Goal: Transaction & Acquisition: Purchase product/service

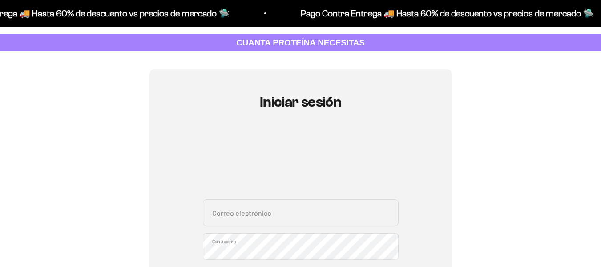
scroll to position [134, 0]
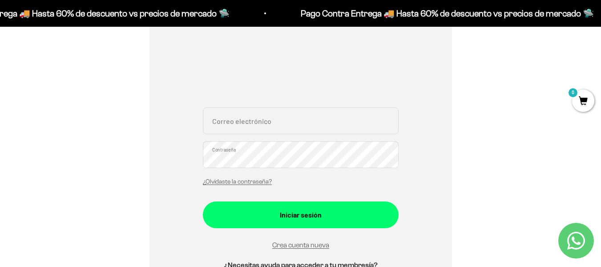
click at [262, 134] on input "Correo electrónico" at bounding box center [301, 120] width 196 height 27
click at [263, 125] on input "Correo electrónico" at bounding box center [301, 120] width 196 height 27
type input "pilitati98@gmail.com"
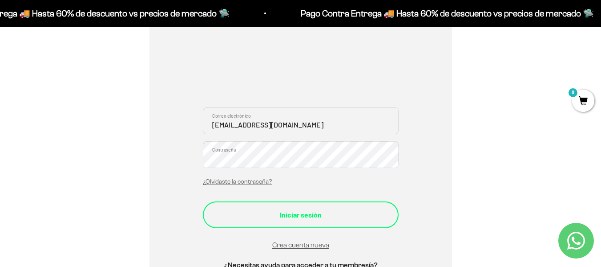
click at [322, 205] on button "Iniciar sesión" at bounding box center [301, 214] width 196 height 27
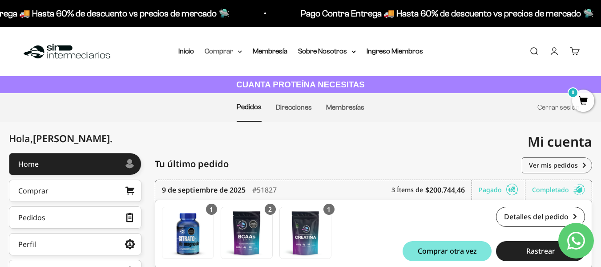
click at [232, 51] on summary "Comprar" at bounding box center [223, 51] width 37 height 12
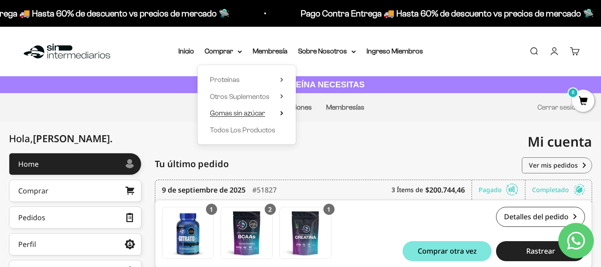
click at [255, 115] on span "Gomas sin azúcar" at bounding box center [237, 113] width 55 height 8
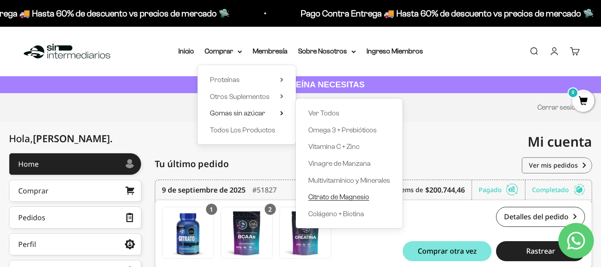
click at [348, 197] on span "Citrato de Magnesio" at bounding box center [338, 197] width 61 height 8
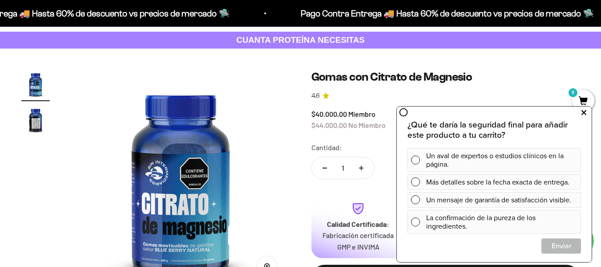
click at [587, 114] on button at bounding box center [584, 112] width 16 height 14
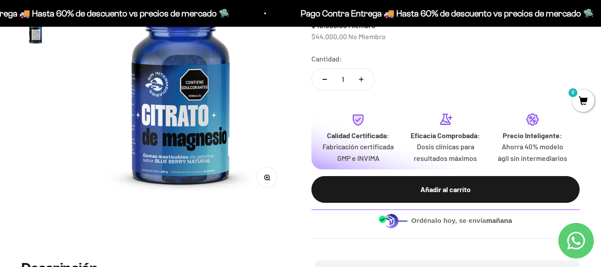
scroll to position [134, 0]
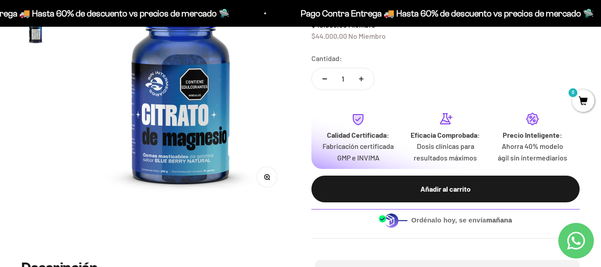
click at [42, 41] on img "Ir al artículo 2" at bounding box center [35, 30] width 28 height 28
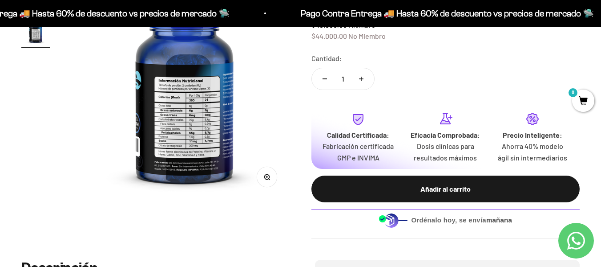
scroll to position [0, 224]
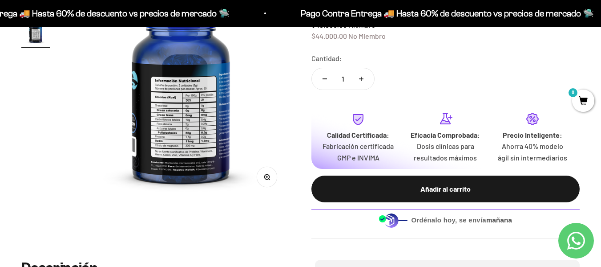
click at [201, 143] on img at bounding box center [181, 90] width 219 height 219
click at [179, 118] on img at bounding box center [181, 90] width 219 height 219
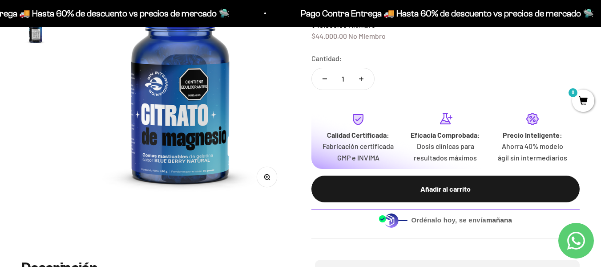
scroll to position [0, 0]
click at [256, 101] on img at bounding box center [180, 90] width 219 height 219
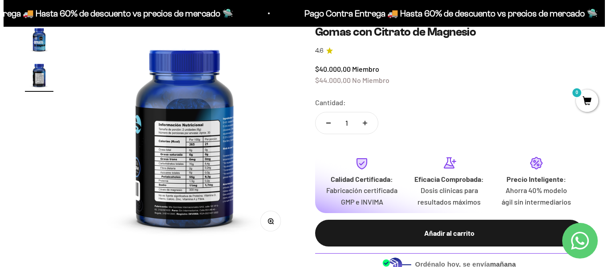
scroll to position [89, 0]
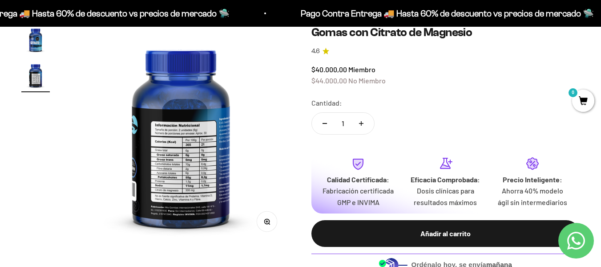
click at [357, 123] on button "Aumentar cantidad" at bounding box center [362, 123] width 26 height 21
type input "3"
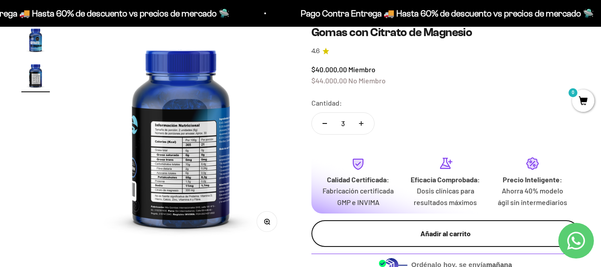
click at [453, 231] on div "Añadir al carrito" at bounding box center [445, 233] width 233 height 12
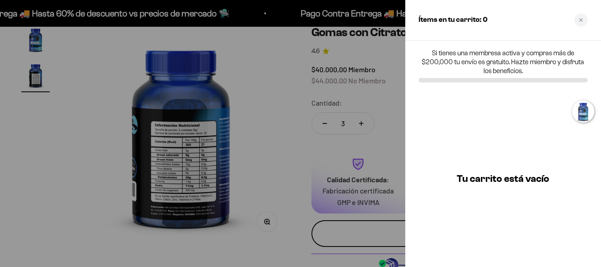
scroll to position [0, 227]
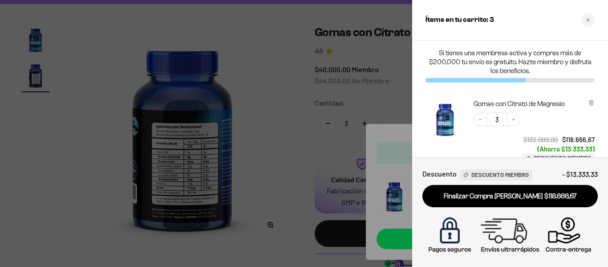
click at [289, 154] on div at bounding box center [304, 133] width 608 height 267
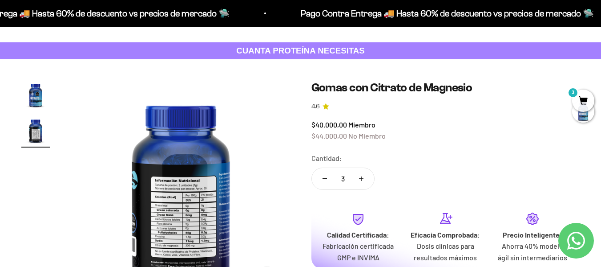
scroll to position [0, 0]
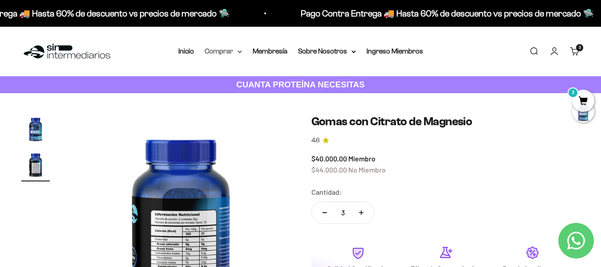
click at [215, 51] on summary "Comprar" at bounding box center [223, 51] width 37 height 12
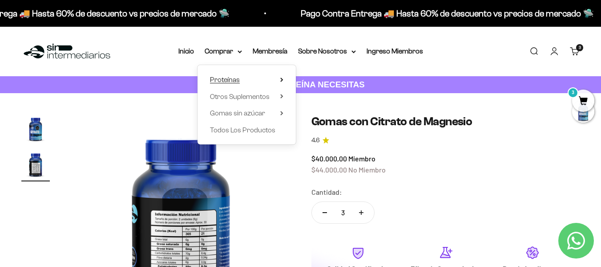
click at [249, 82] on summary "Proteínas" at bounding box center [246, 80] width 73 height 12
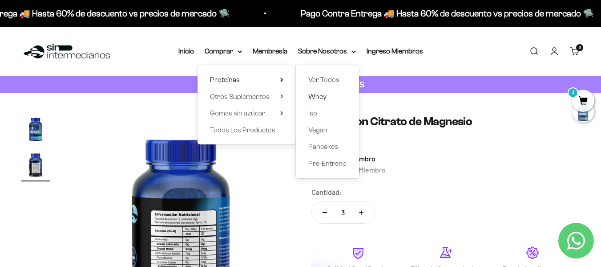
click at [325, 98] on span "Whey" at bounding box center [317, 97] width 18 height 8
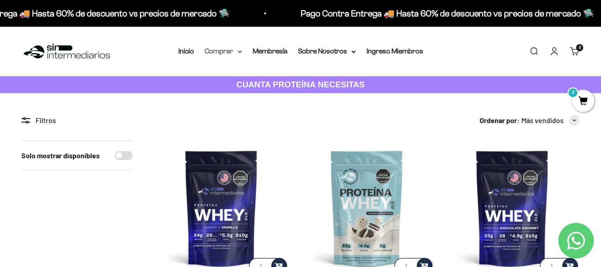
click at [232, 49] on summary "Comprar" at bounding box center [223, 51] width 37 height 12
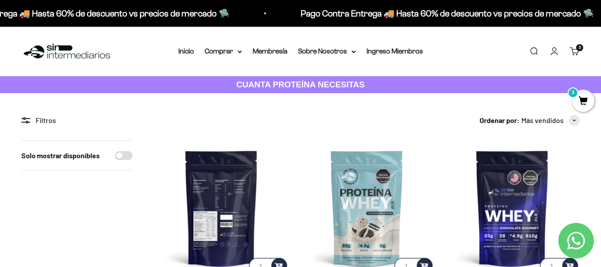
click at [238, 186] on img at bounding box center [221, 207] width 135 height 135
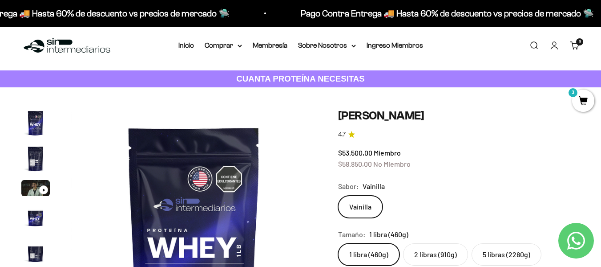
scroll to position [89, 0]
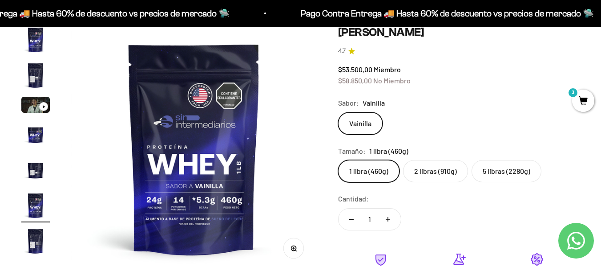
click at [515, 167] on label "5 libras (2280g)" at bounding box center [507, 171] width 70 height 22
click at [338, 160] on input "5 libras (2280g)" at bounding box center [338, 159] width 0 height 0
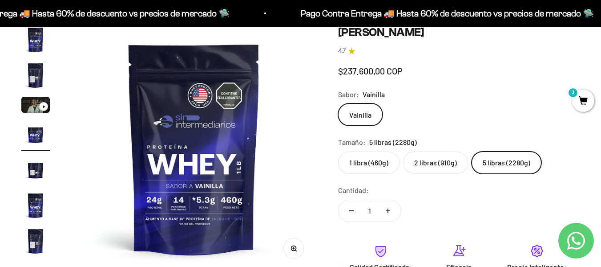
scroll to position [0, 753]
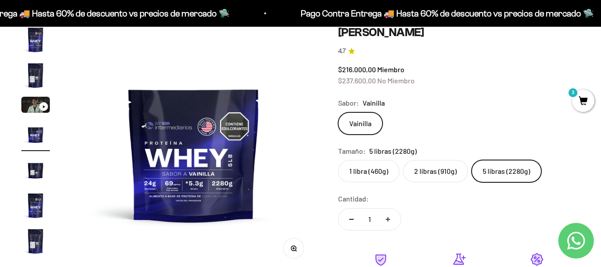
click at [396, 224] on button "Aumentar cantidad" at bounding box center [388, 218] width 26 height 21
type input "2"
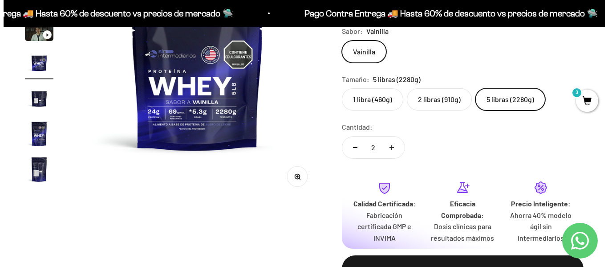
scroll to position [178, 0]
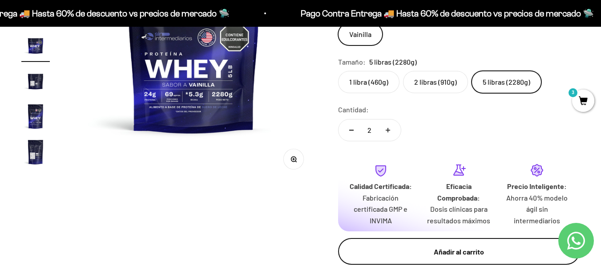
click at [430, 248] on div "Añadir al carrito" at bounding box center [459, 252] width 206 height 12
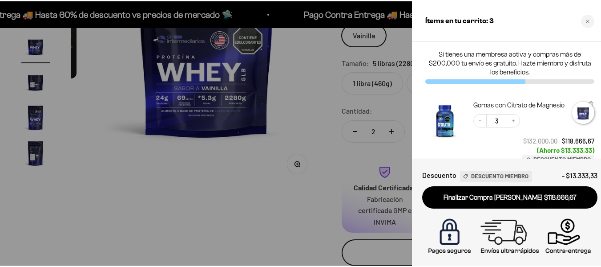
scroll to position [0, 764]
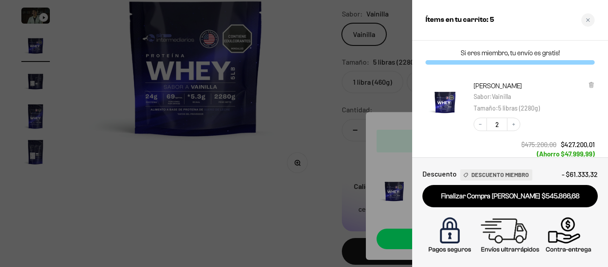
click at [303, 180] on div at bounding box center [304, 133] width 608 height 267
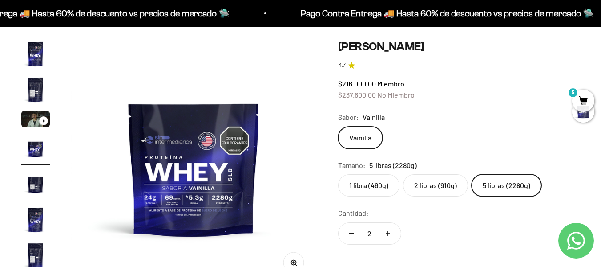
scroll to position [0, 0]
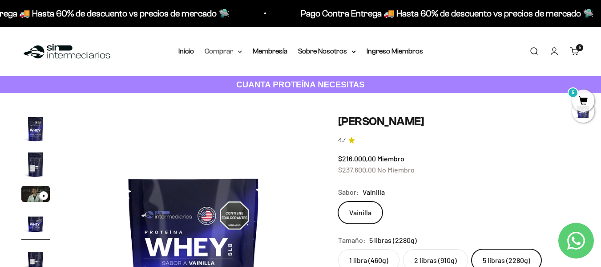
click at [233, 56] on summary "Comprar" at bounding box center [223, 51] width 37 height 12
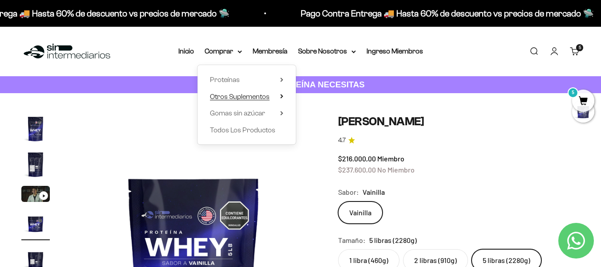
click at [264, 94] on span "Otros Suplementos" at bounding box center [240, 97] width 60 height 8
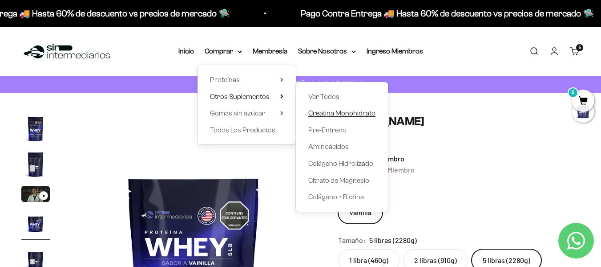
click at [352, 112] on span "Creatina Monohidrato" at bounding box center [341, 113] width 67 height 8
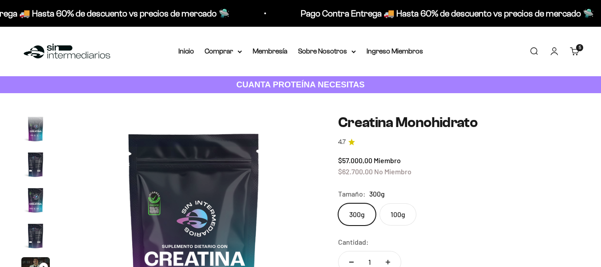
click at [393, 203] on label "100g" at bounding box center [398, 214] width 37 height 22
click at [338, 203] on input "100g" at bounding box center [338, 203] width 0 height 0
radio input "true"
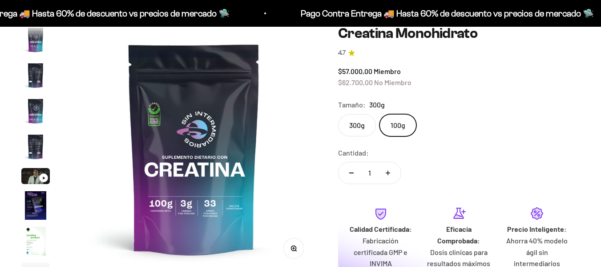
scroll to position [37, 0]
click at [362, 131] on label "300g" at bounding box center [357, 125] width 38 height 22
click at [338, 114] on input "300g" at bounding box center [338, 114] width 0 height 0
radio input "true"
click at [401, 125] on label "100g" at bounding box center [398, 125] width 37 height 22
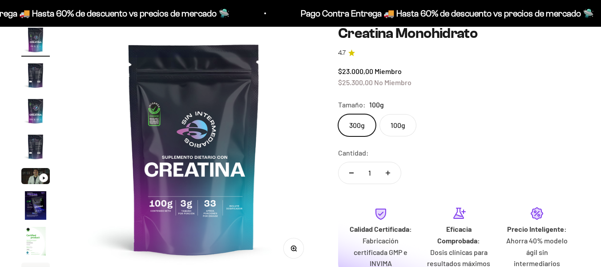
click at [338, 114] on input "100g" at bounding box center [338, 114] width 0 height 0
click at [356, 128] on label "300g" at bounding box center [357, 125] width 38 height 22
click at [338, 114] on input "300g" at bounding box center [338, 114] width 0 height 0
radio input "true"
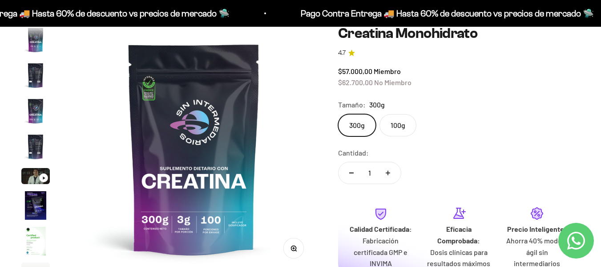
scroll to position [37, 0]
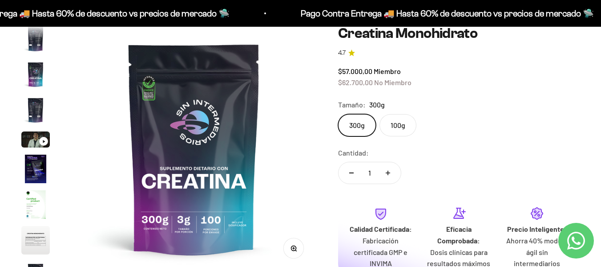
click at [386, 175] on icon "Aumentar cantidad" at bounding box center [388, 172] width 4 height 4
type input "2"
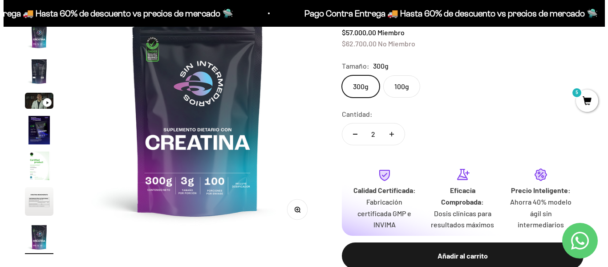
scroll to position [134, 0]
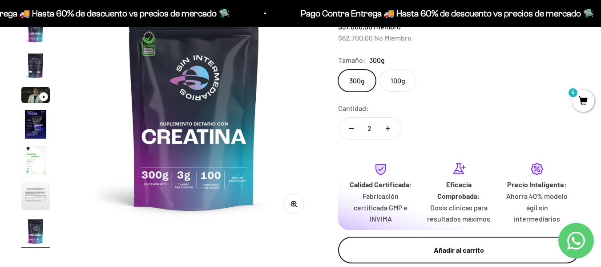
click at [479, 246] on div "Añadir al carrito" at bounding box center [459, 250] width 206 height 12
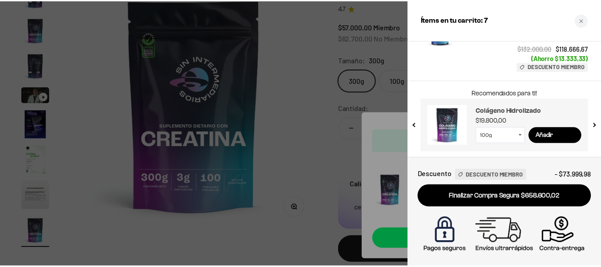
scroll to position [272, 0]
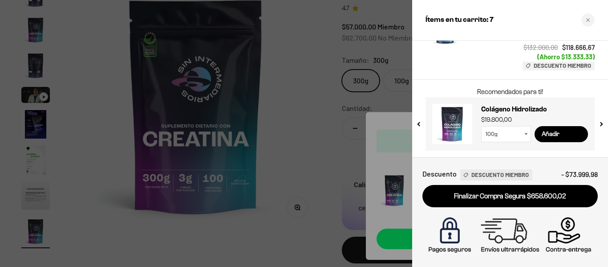
click at [382, 233] on div at bounding box center [304, 133] width 608 height 267
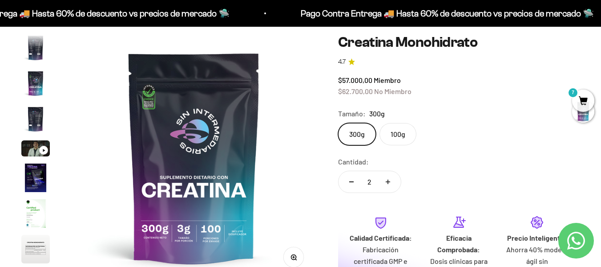
scroll to position [0, 0]
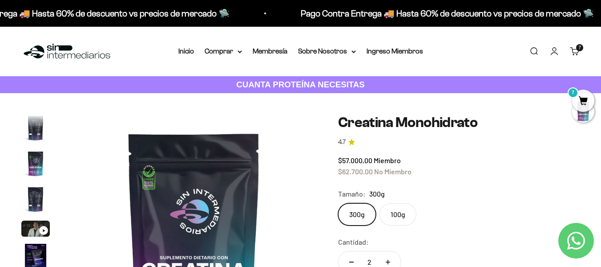
click at [577, 53] on link "Carrito 7" at bounding box center [575, 51] width 10 height 10
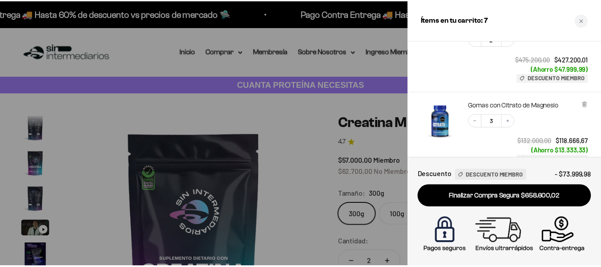
scroll to position [272, 0]
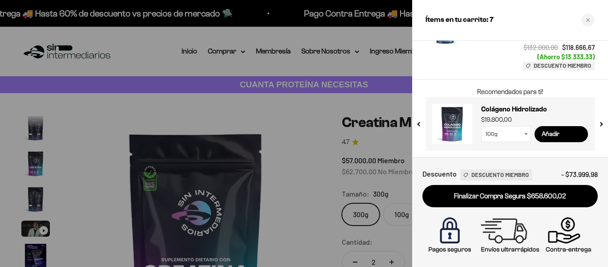
click at [304, 73] on div at bounding box center [304, 133] width 608 height 267
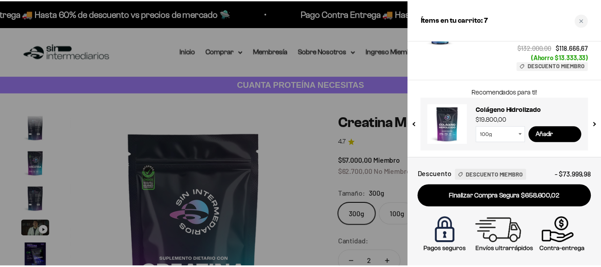
scroll to position [0, 2008]
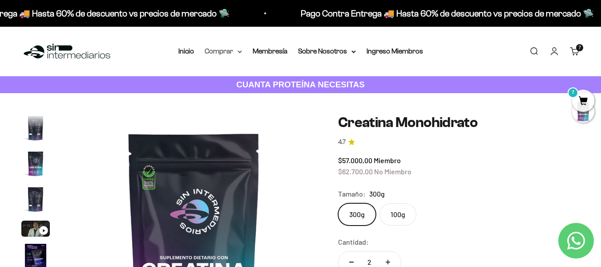
click at [221, 51] on summary "Comprar" at bounding box center [223, 51] width 37 height 12
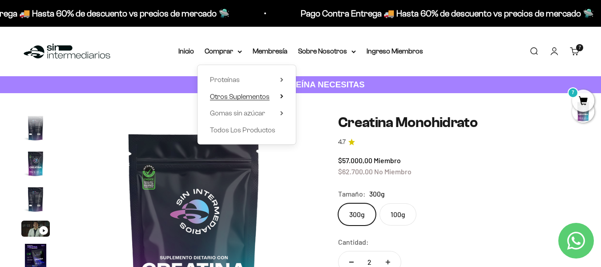
click at [283, 96] on icon at bounding box center [282, 96] width 2 height 4
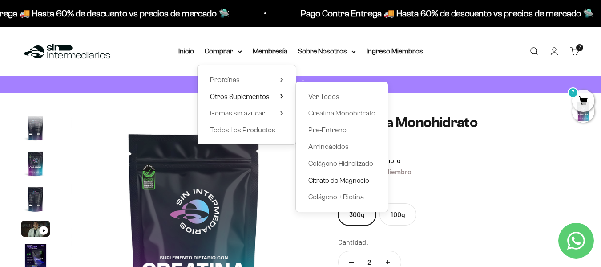
click at [347, 180] on span "Citrato de Magnesio" at bounding box center [338, 180] width 61 height 8
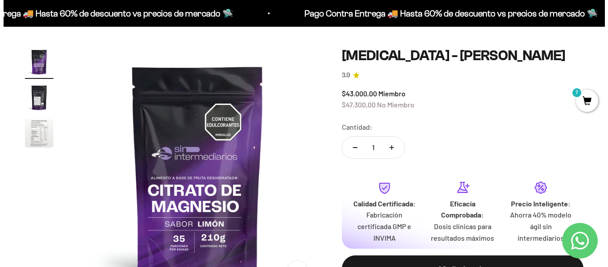
scroll to position [89, 0]
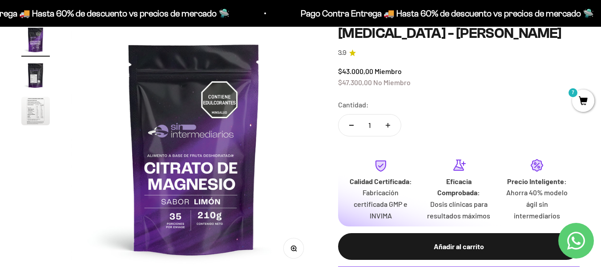
click at [182, 223] on img at bounding box center [194, 148] width 246 height 246
click at [494, 129] on div "Cantidad: 1" at bounding box center [459, 119] width 242 height 40
click at [584, 105] on span "7" at bounding box center [583, 100] width 22 height 22
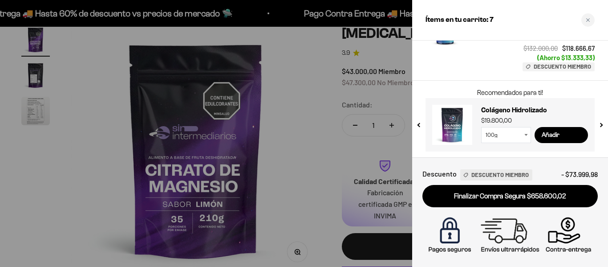
scroll to position [272, 0]
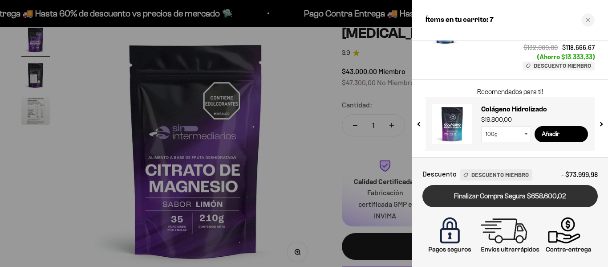
click at [499, 195] on link "Finalizar Compra Segura $658.600,02" at bounding box center [509, 196] width 175 height 23
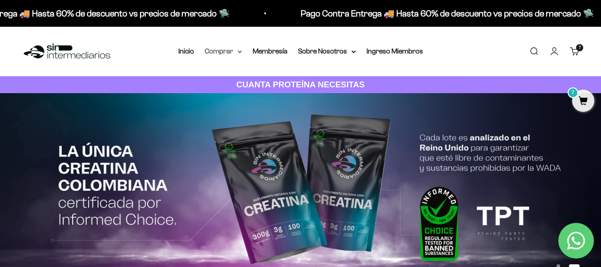
click at [229, 48] on summary "Comprar" at bounding box center [223, 51] width 37 height 12
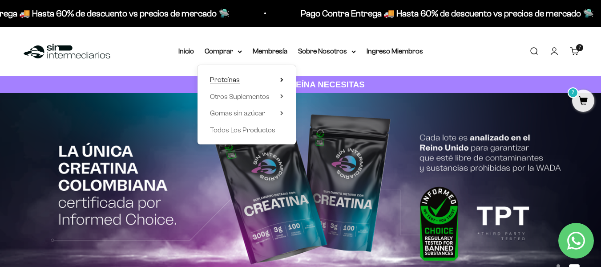
click at [282, 81] on icon at bounding box center [281, 79] width 3 height 4
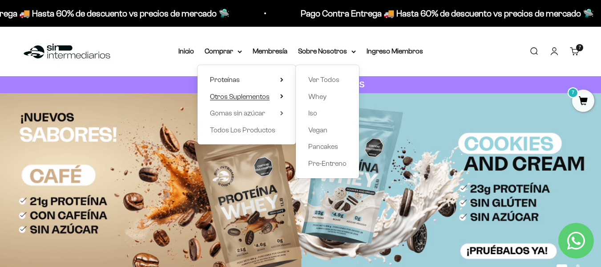
click at [283, 97] on icon at bounding box center [282, 96] width 2 height 4
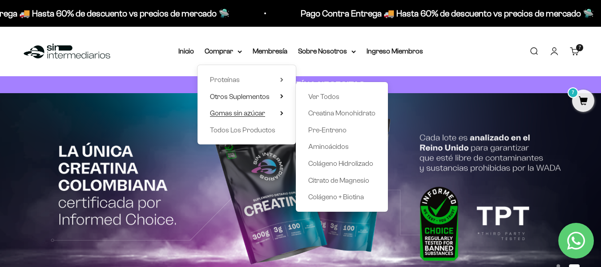
click at [284, 116] on summary "Gomas sin azúcar" at bounding box center [246, 113] width 73 height 12
